Goal: Information Seeking & Learning: Learn about a topic

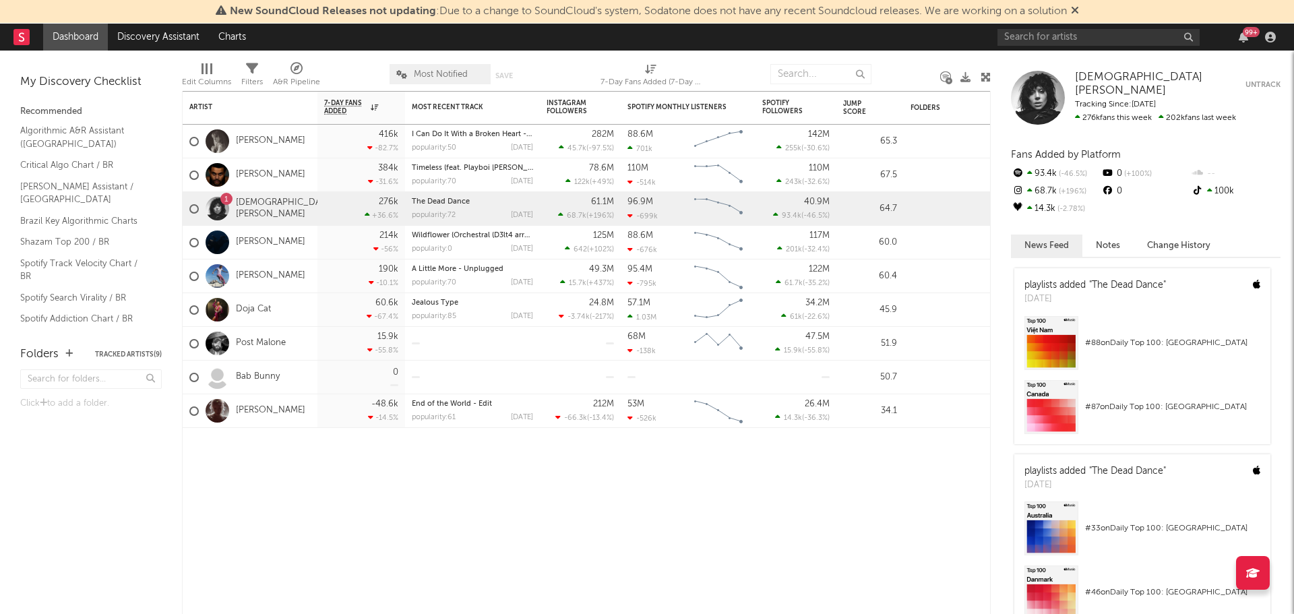
drag, startPoint x: 0, startPoint y: 0, endPoint x: 1078, endPoint y: 13, distance: 1078.1
click at [1078, 13] on icon at bounding box center [1075, 10] width 8 height 11
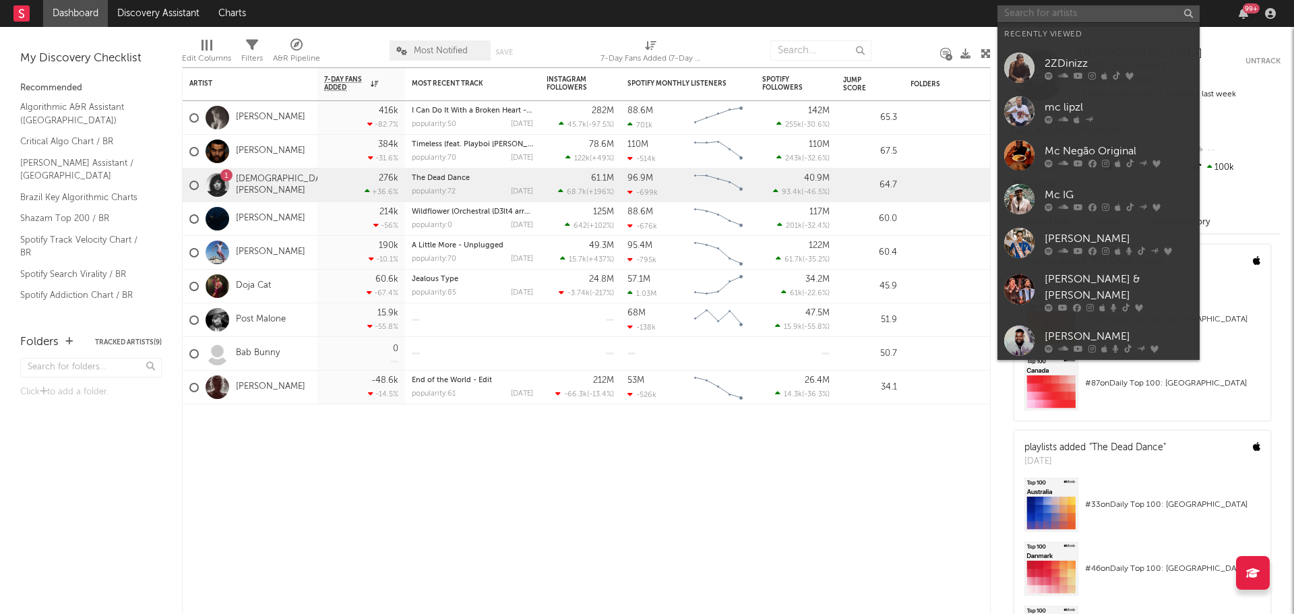
click at [1042, 9] on input "text" at bounding box center [1099, 13] width 202 height 17
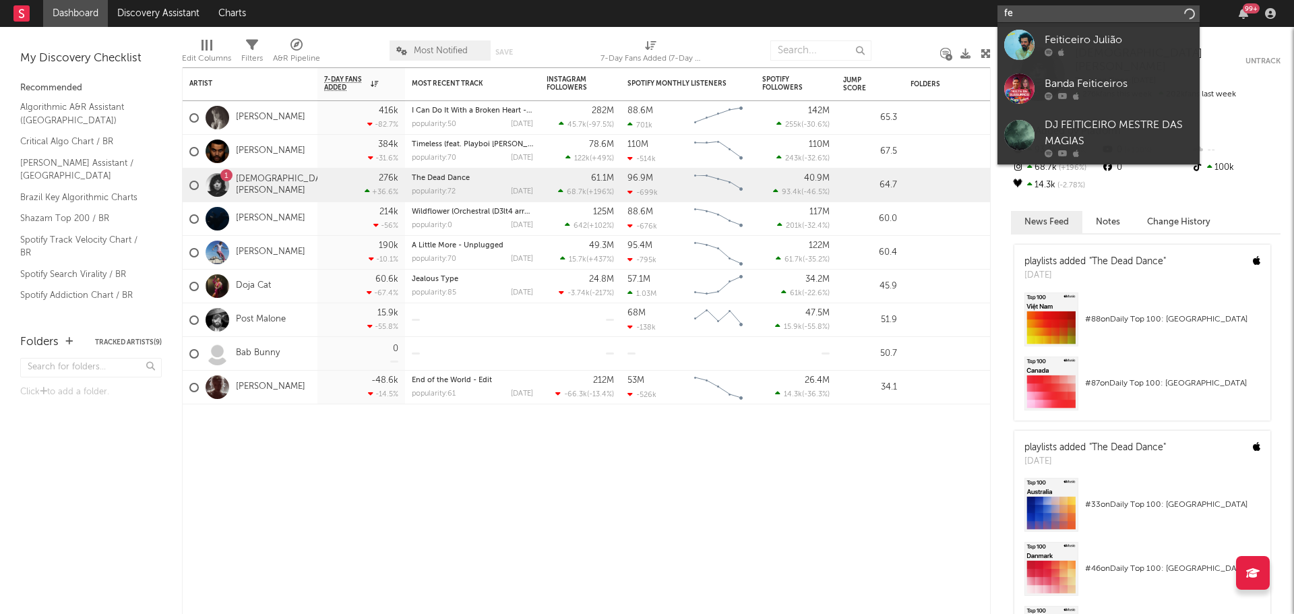
type input "f"
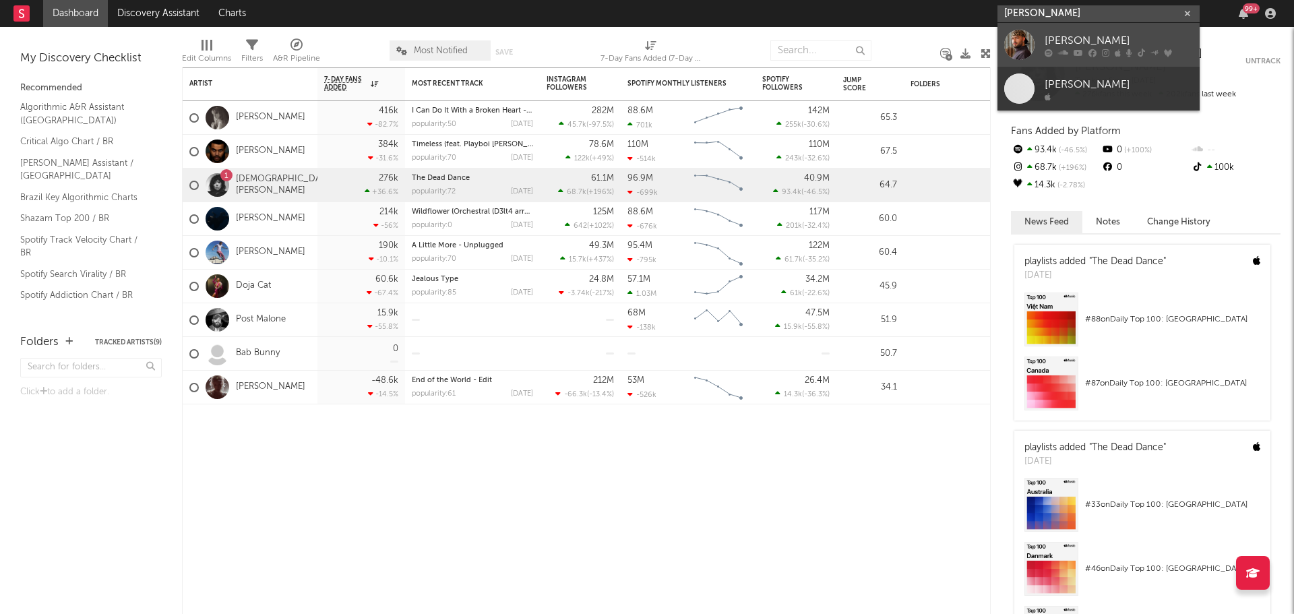
type input "[PERSON_NAME]"
click at [1074, 50] on icon at bounding box center [1078, 53] width 9 height 8
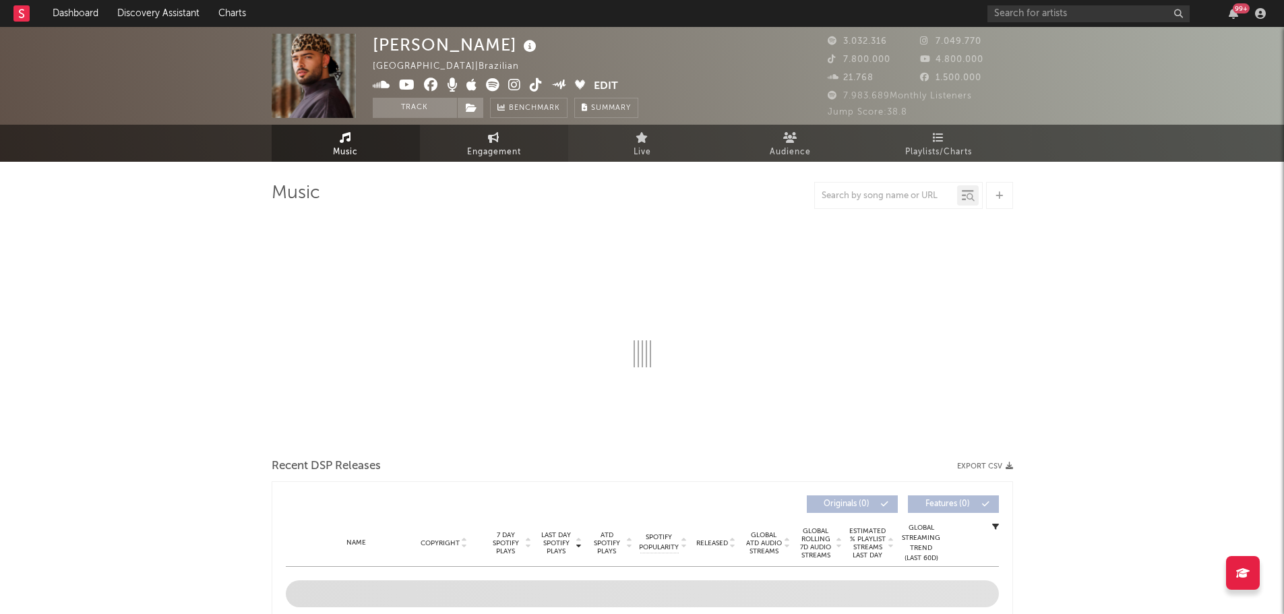
select select "6m"
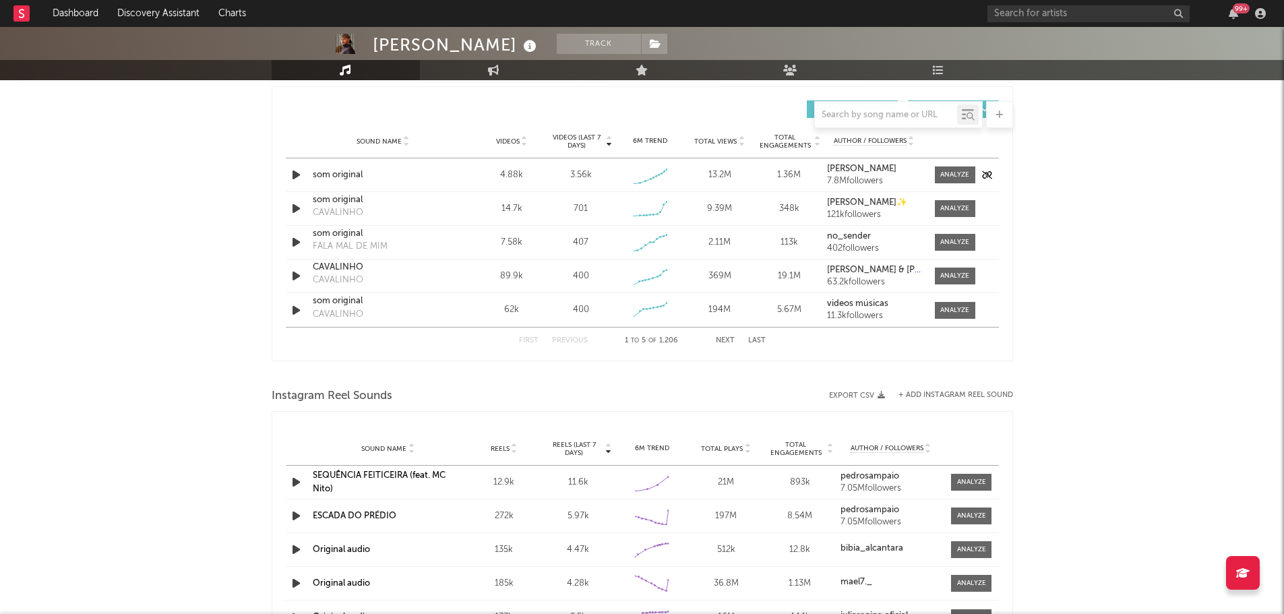
scroll to position [942, 0]
click at [836, 113] on input "text" at bounding box center [886, 115] width 142 height 11
click at [961, 479] on div at bounding box center [971, 482] width 29 height 10
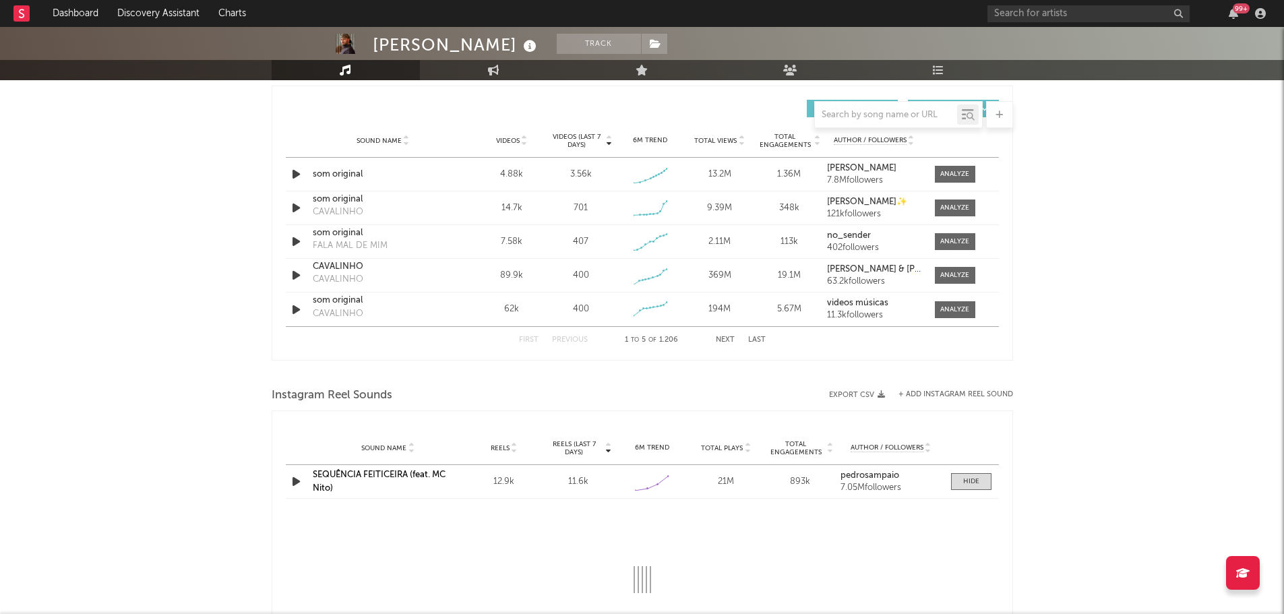
select select "1w"
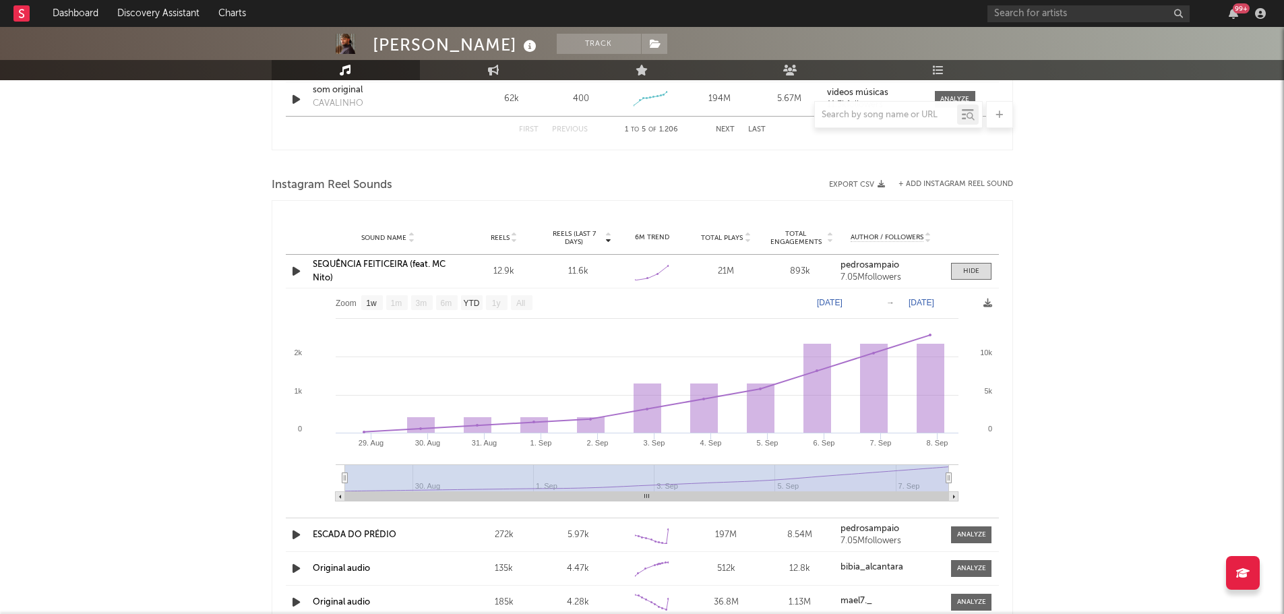
scroll to position [1153, 0]
click at [890, 120] on div at bounding box center [886, 115] width 142 height 17
click at [870, 114] on input "text" at bounding box center [886, 115] width 142 height 11
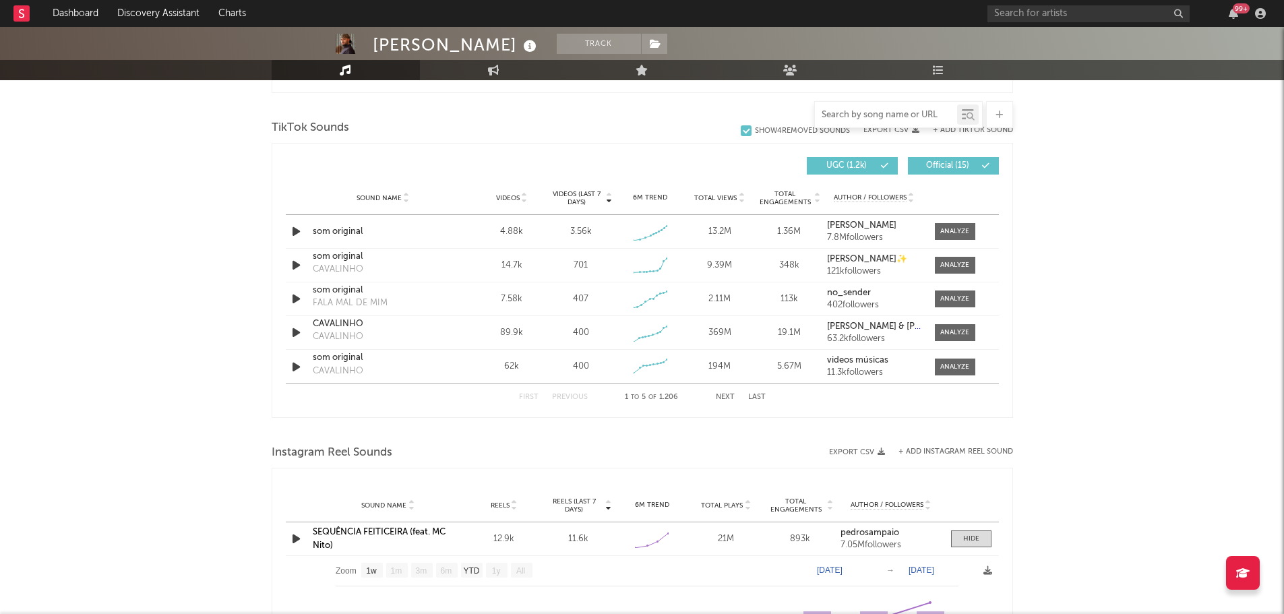
scroll to position [882, 0]
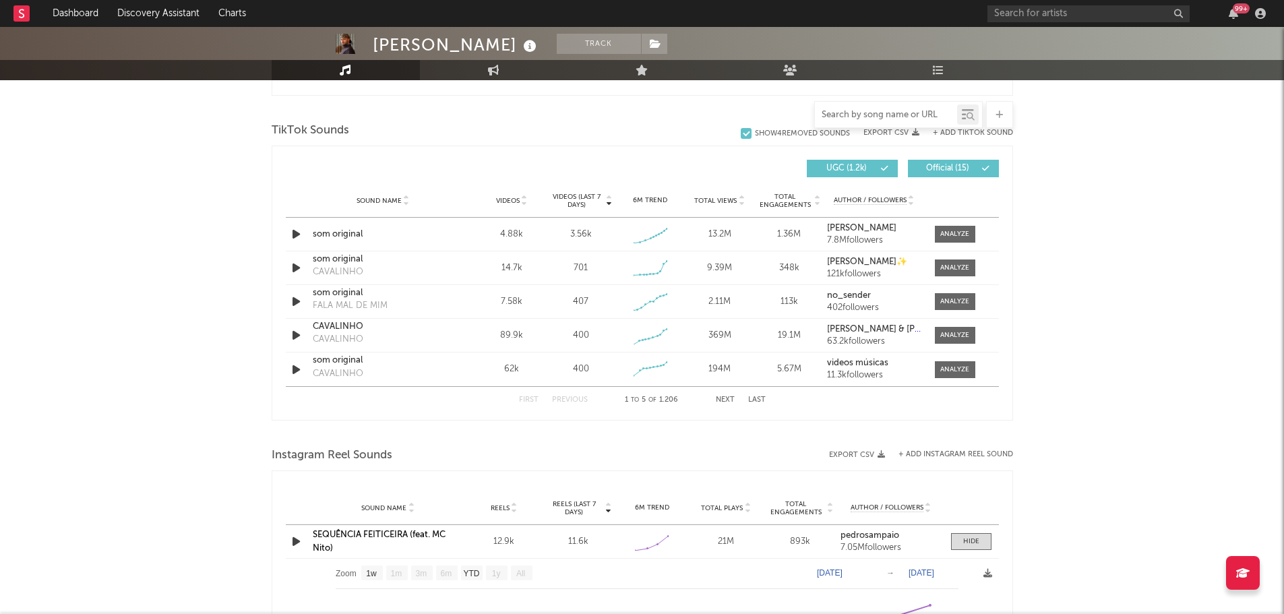
type input "e"
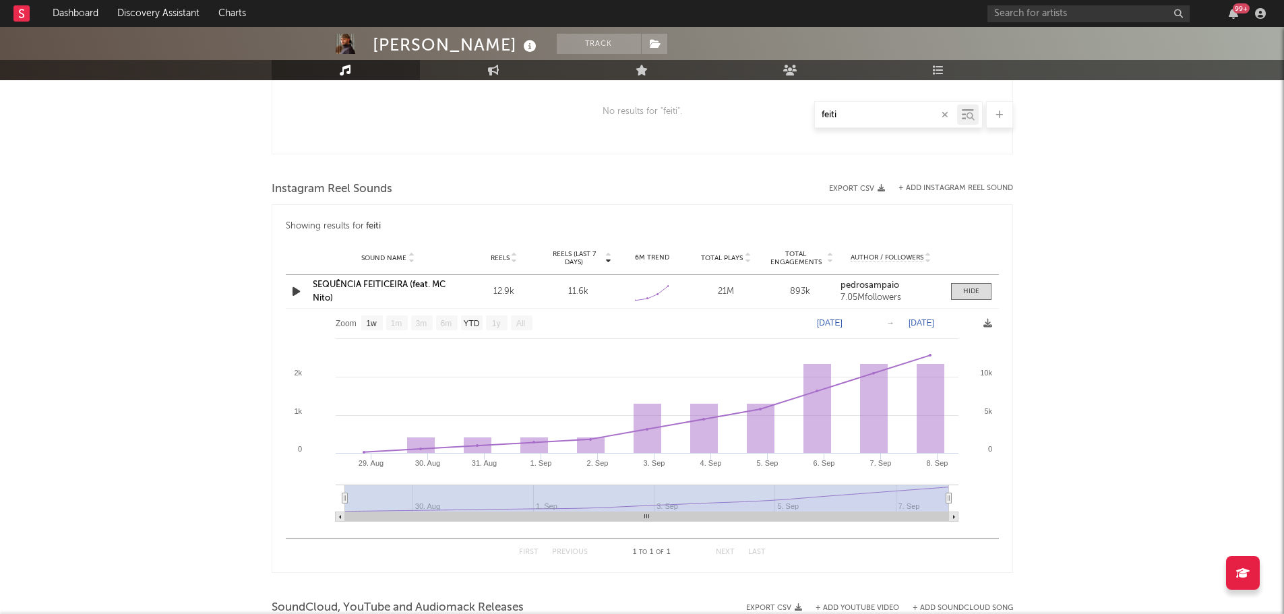
scroll to position [808, 0]
type input "feiti"
